Goal: Check status

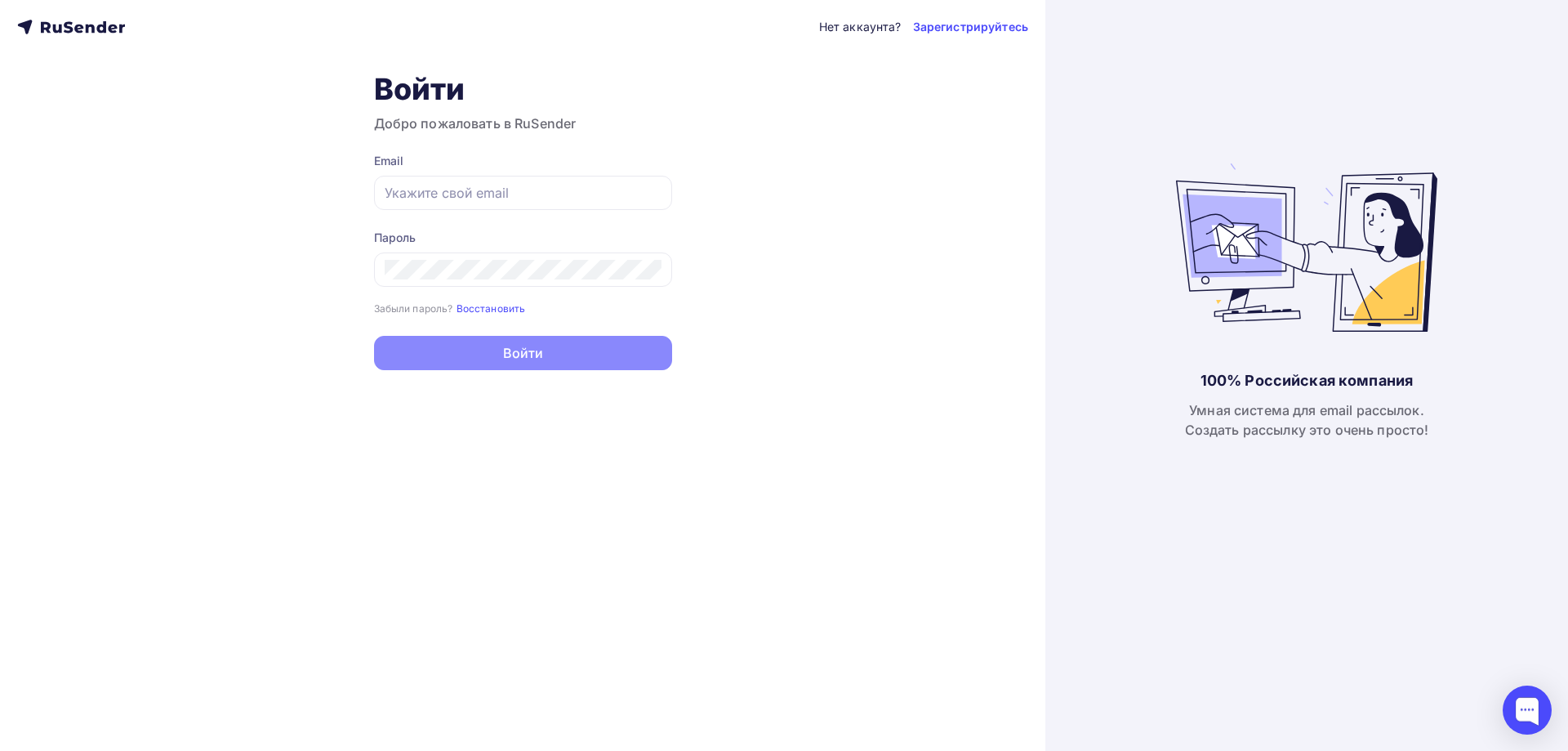
type input "[EMAIL_ADDRESS][DOMAIN_NAME]"
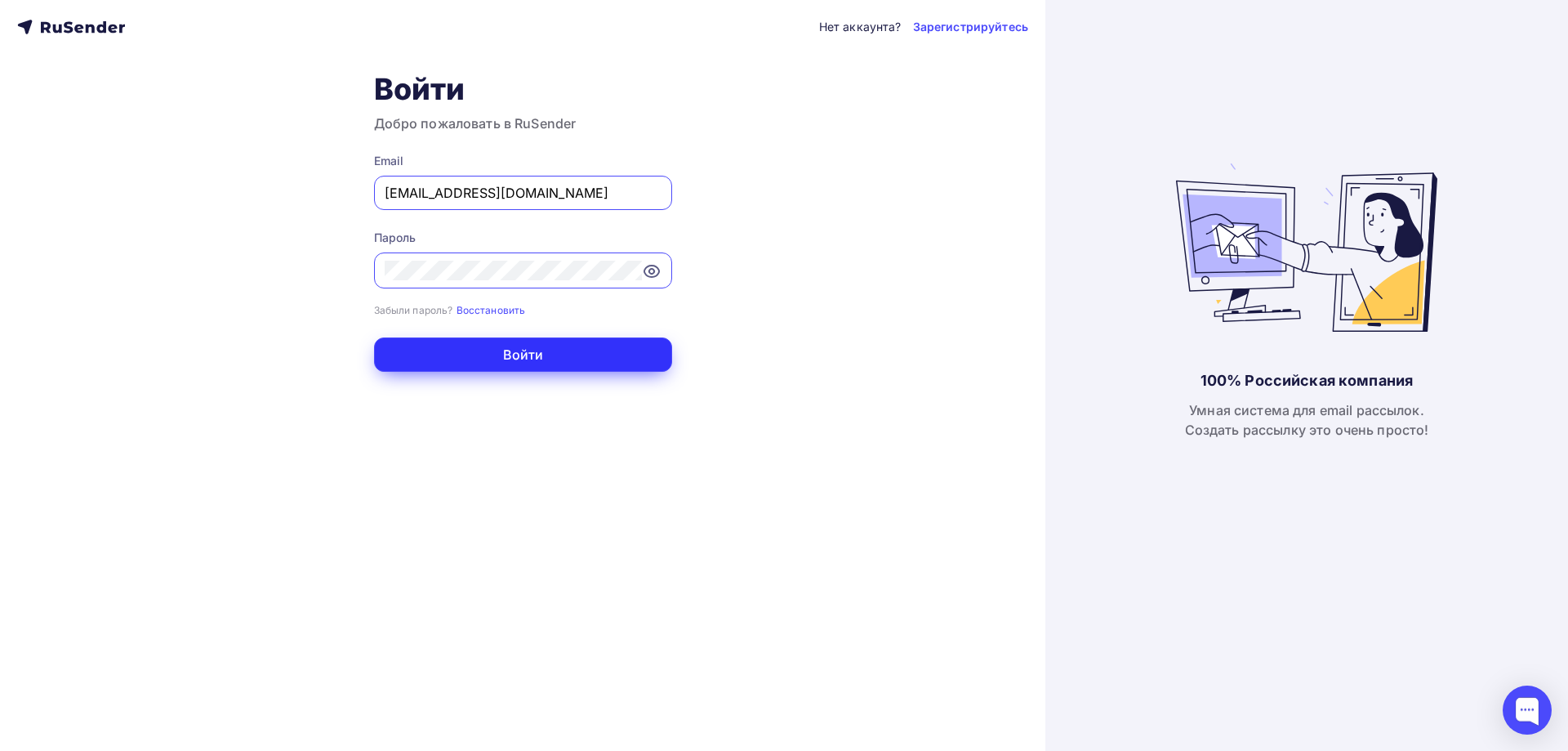
click at [446, 363] on button "Войти" at bounding box center [523, 354] width 298 height 34
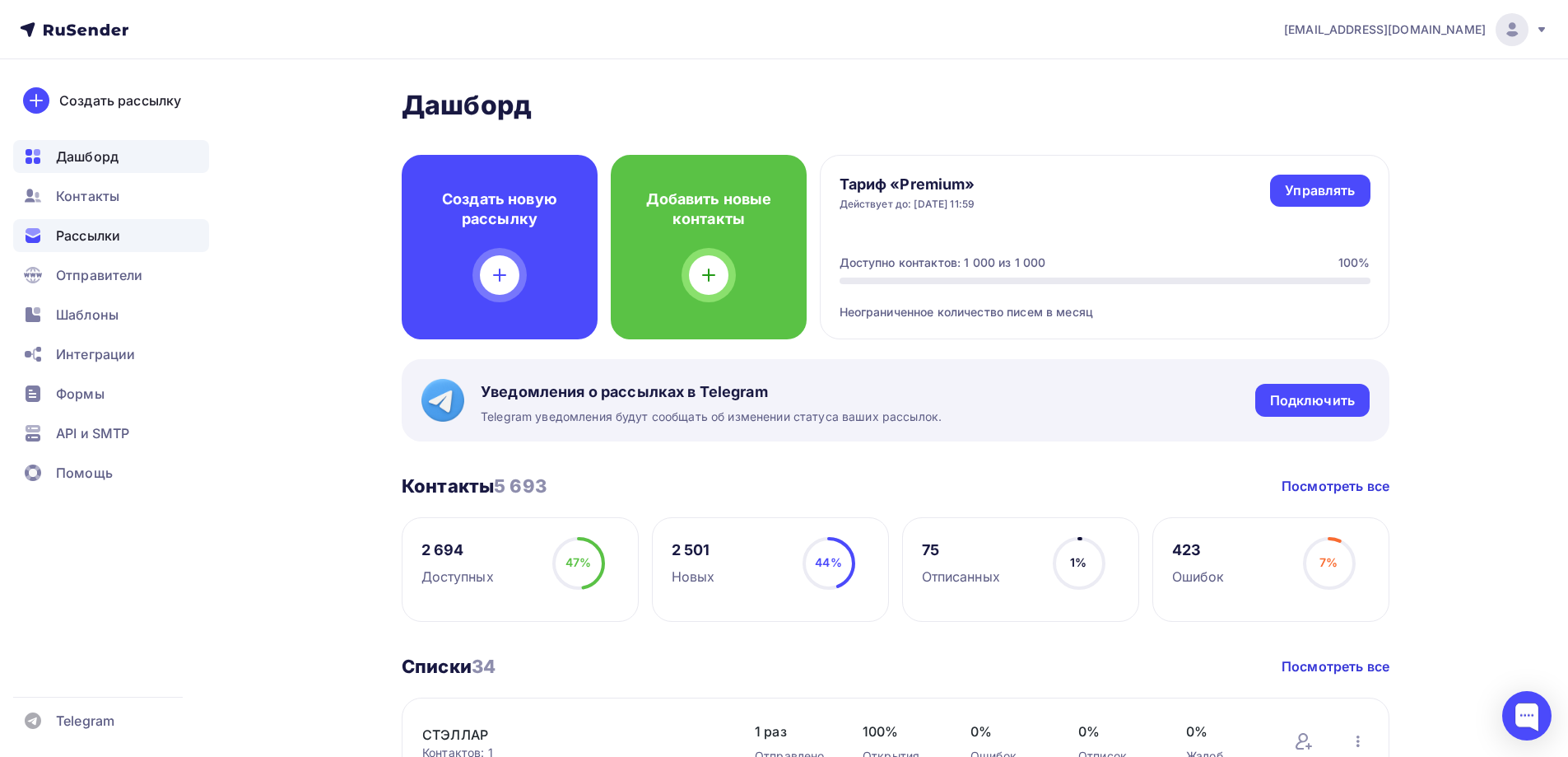
click at [116, 249] on div "Рассылки" at bounding box center [111, 235] width 196 height 33
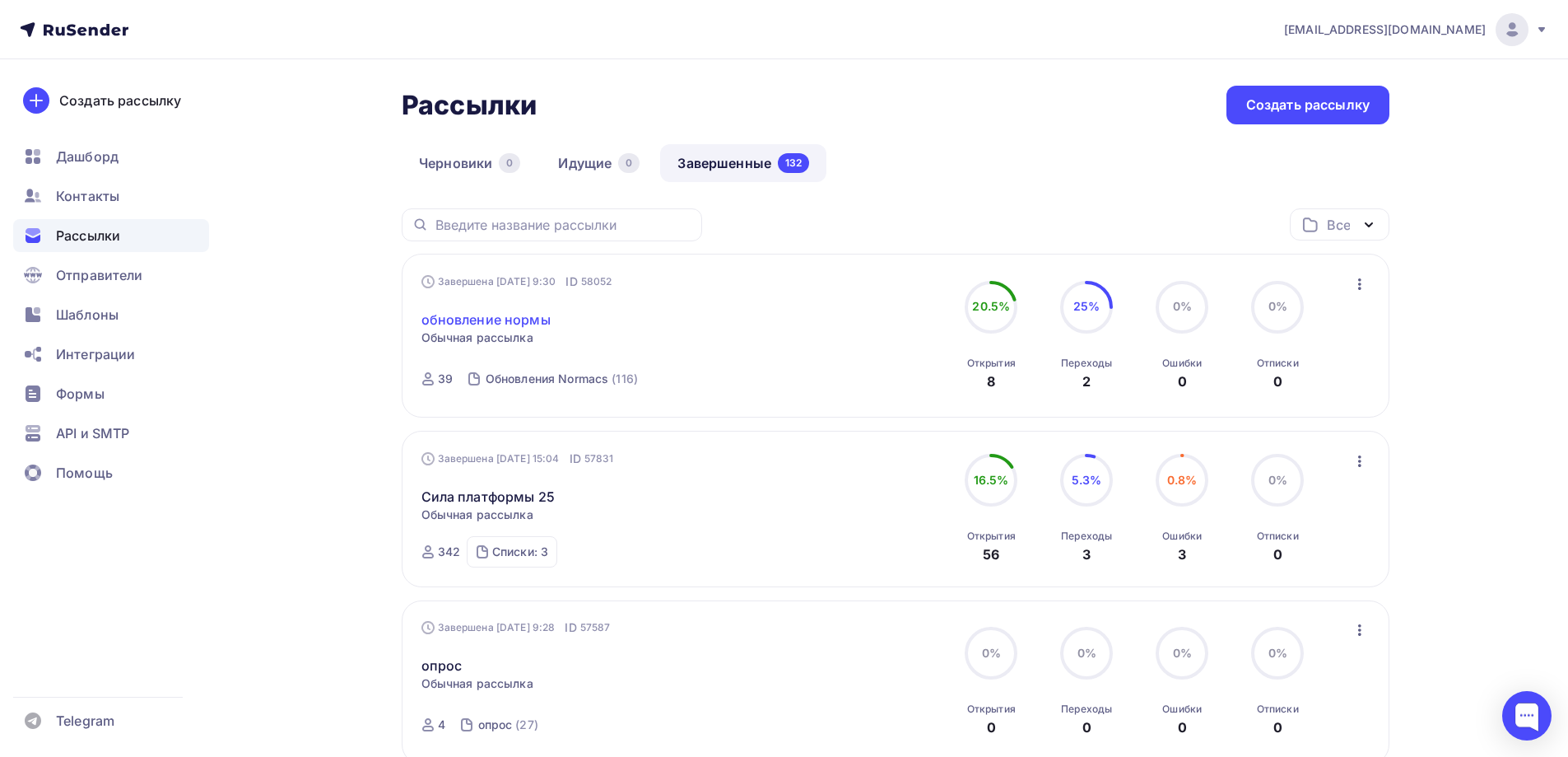
click at [496, 321] on link "обновление нормы" at bounding box center [486, 319] width 129 height 20
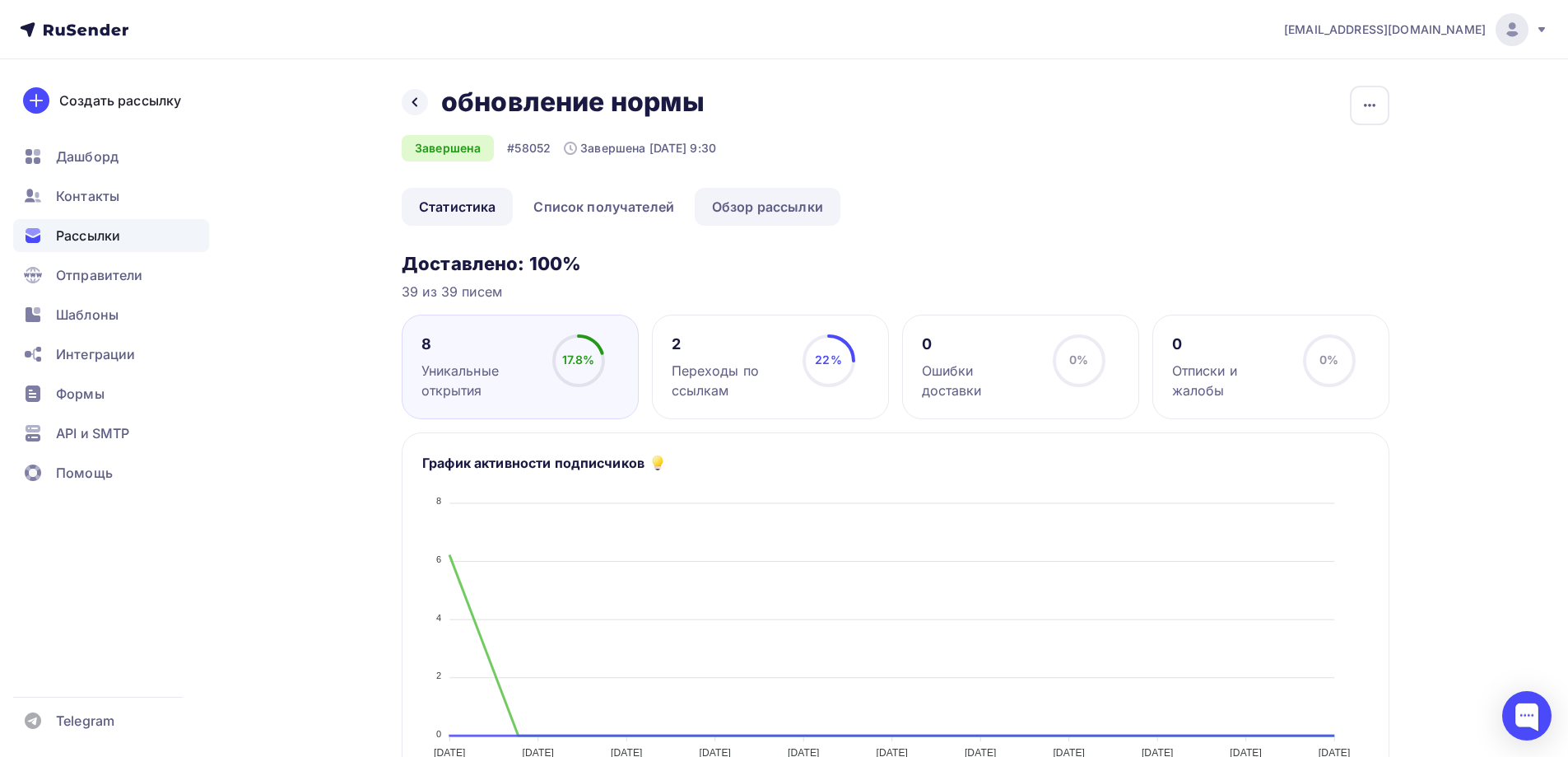
click at [733, 210] on link "Обзор рассылки" at bounding box center [767, 207] width 145 height 38
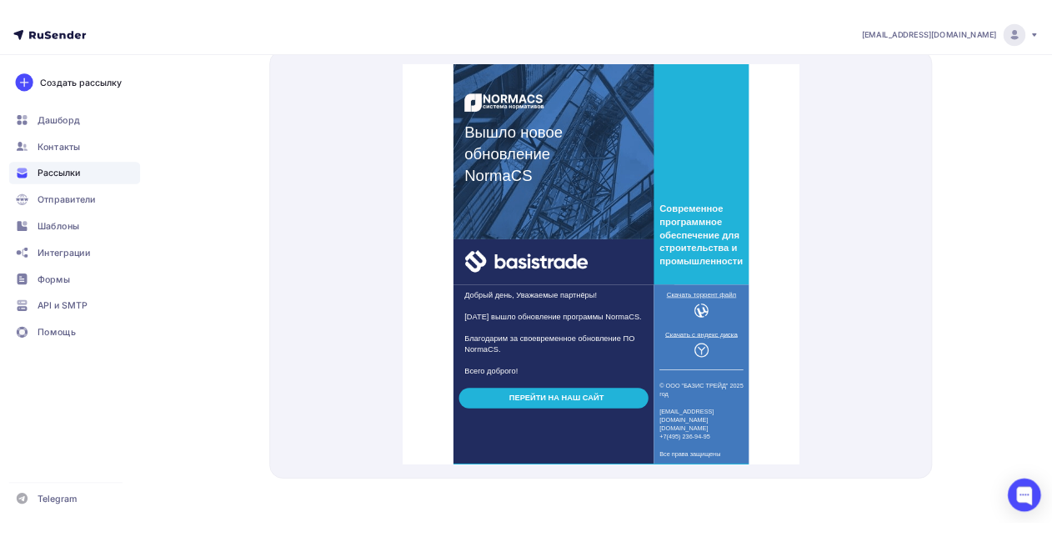
scroll to position [543, 0]
